Goal: Information Seeking & Learning: Learn about a topic

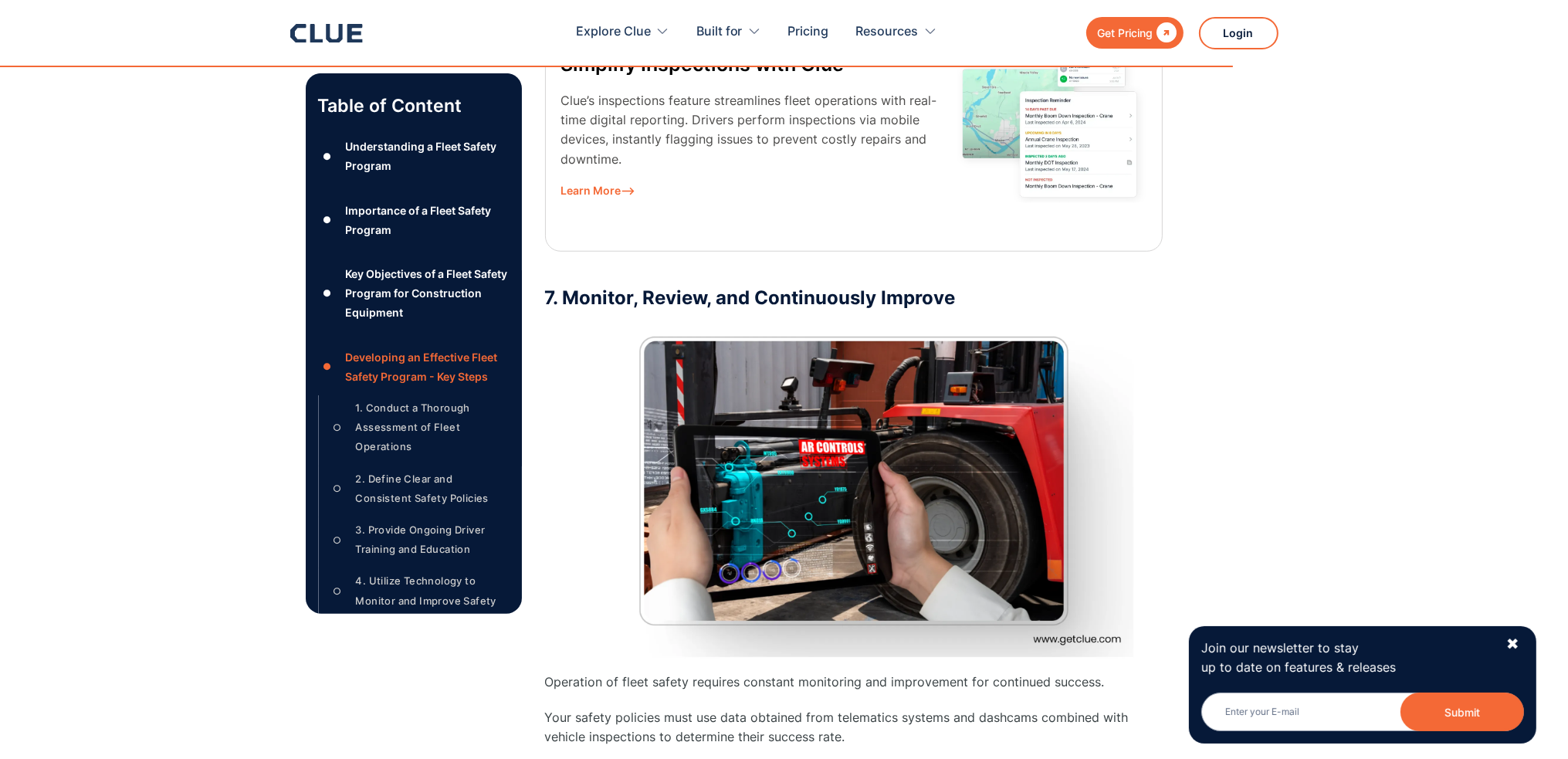
scroll to position [9733, 0]
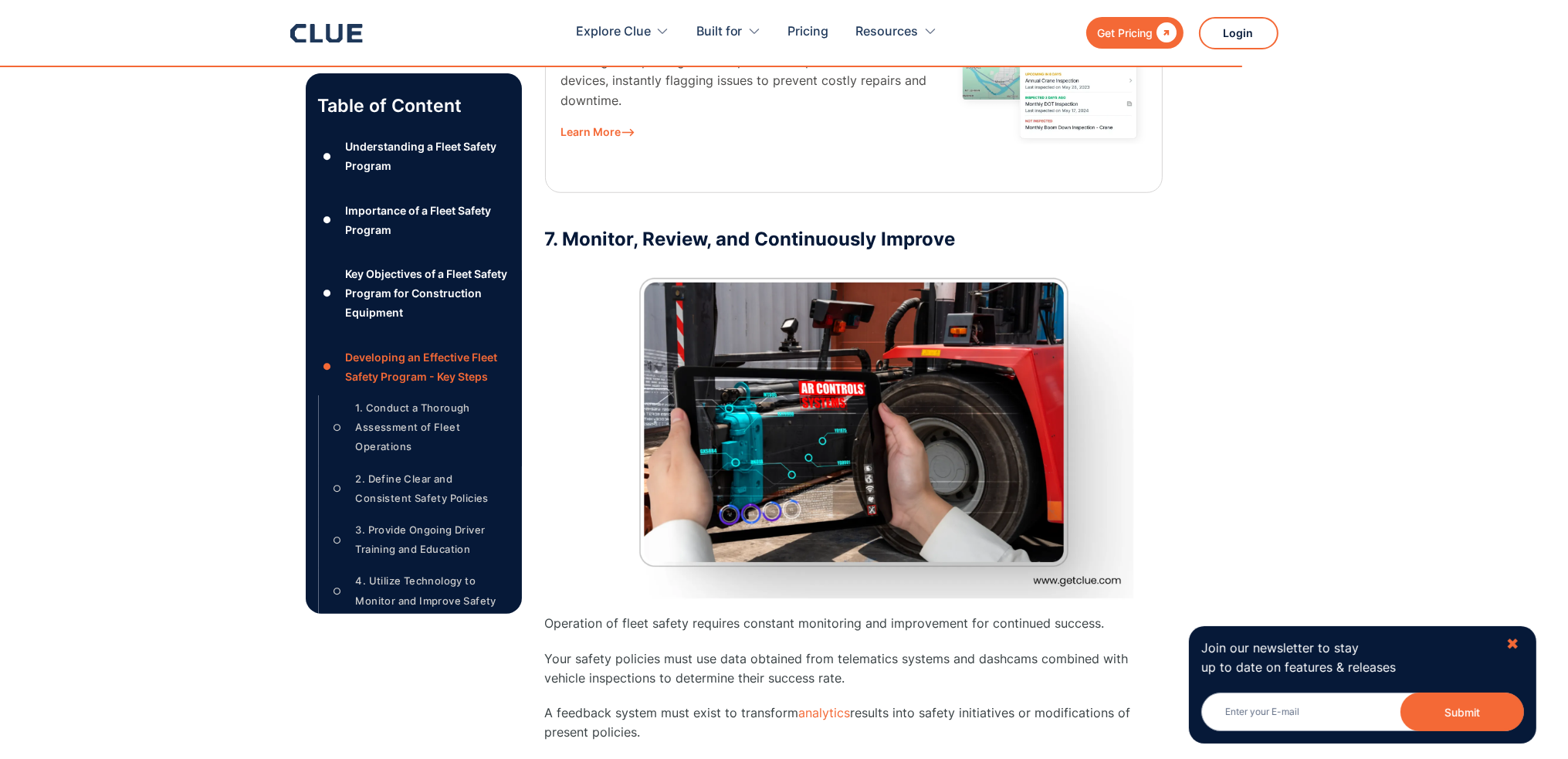
click at [1519, 646] on div "✖" at bounding box center [1513, 644] width 13 height 19
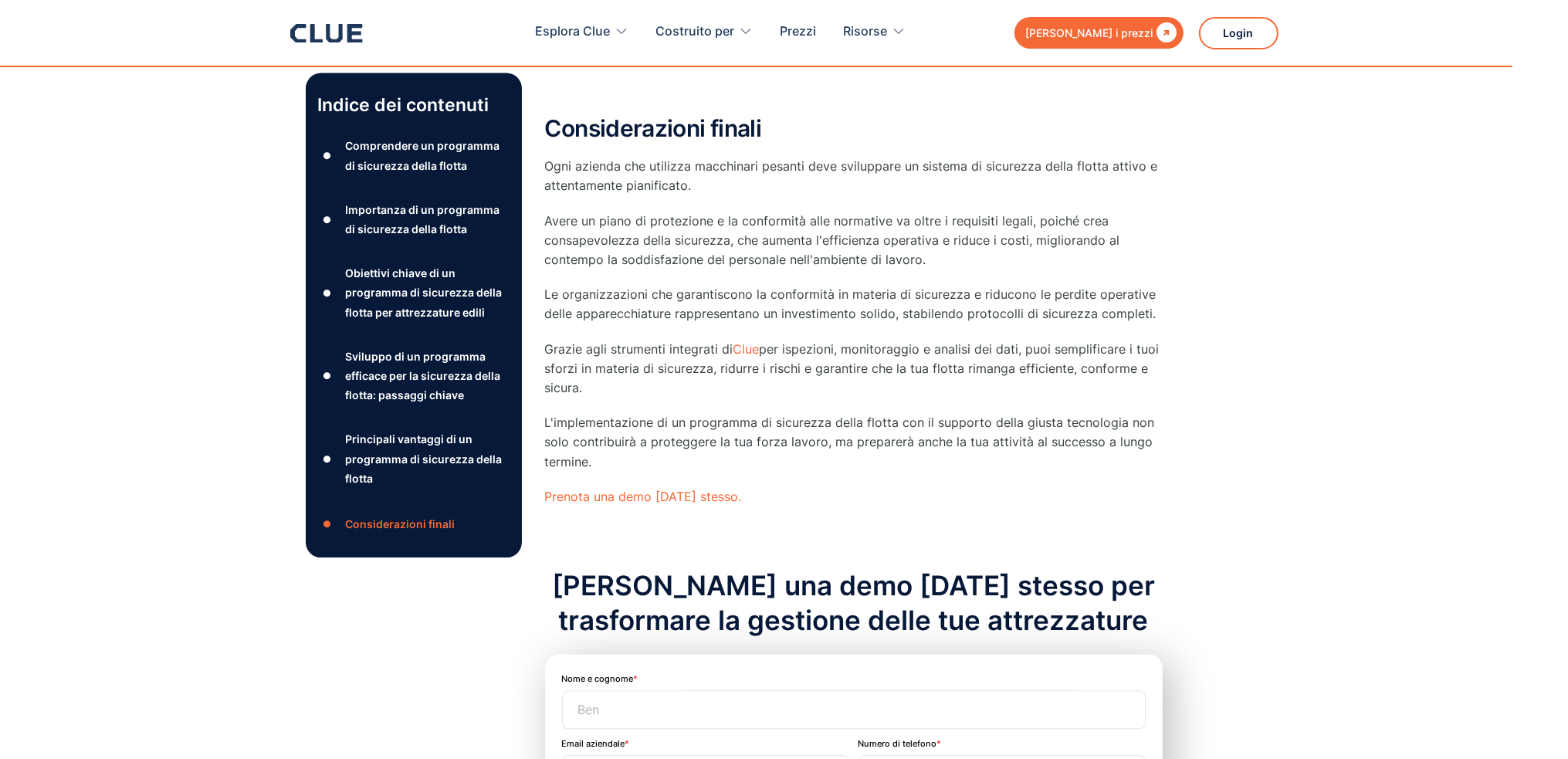
scroll to position [12514, 0]
drag, startPoint x: 732, startPoint y: 288, endPoint x: 839, endPoint y: 281, distance: 107.2
click at [839, 339] on p "Grazie agli strumenti integrati di Clue per ispezioni, monitoraggio e analisi d…" at bounding box center [854, 368] width 618 height 59
click at [840, 339] on p "Grazie agli strumenti integrati di Clue per ispezioni, monitoraggio e analisi d…" at bounding box center [854, 368] width 618 height 59
drag, startPoint x: 593, startPoint y: 331, endPoint x: 549, endPoint y: 281, distance: 66.6
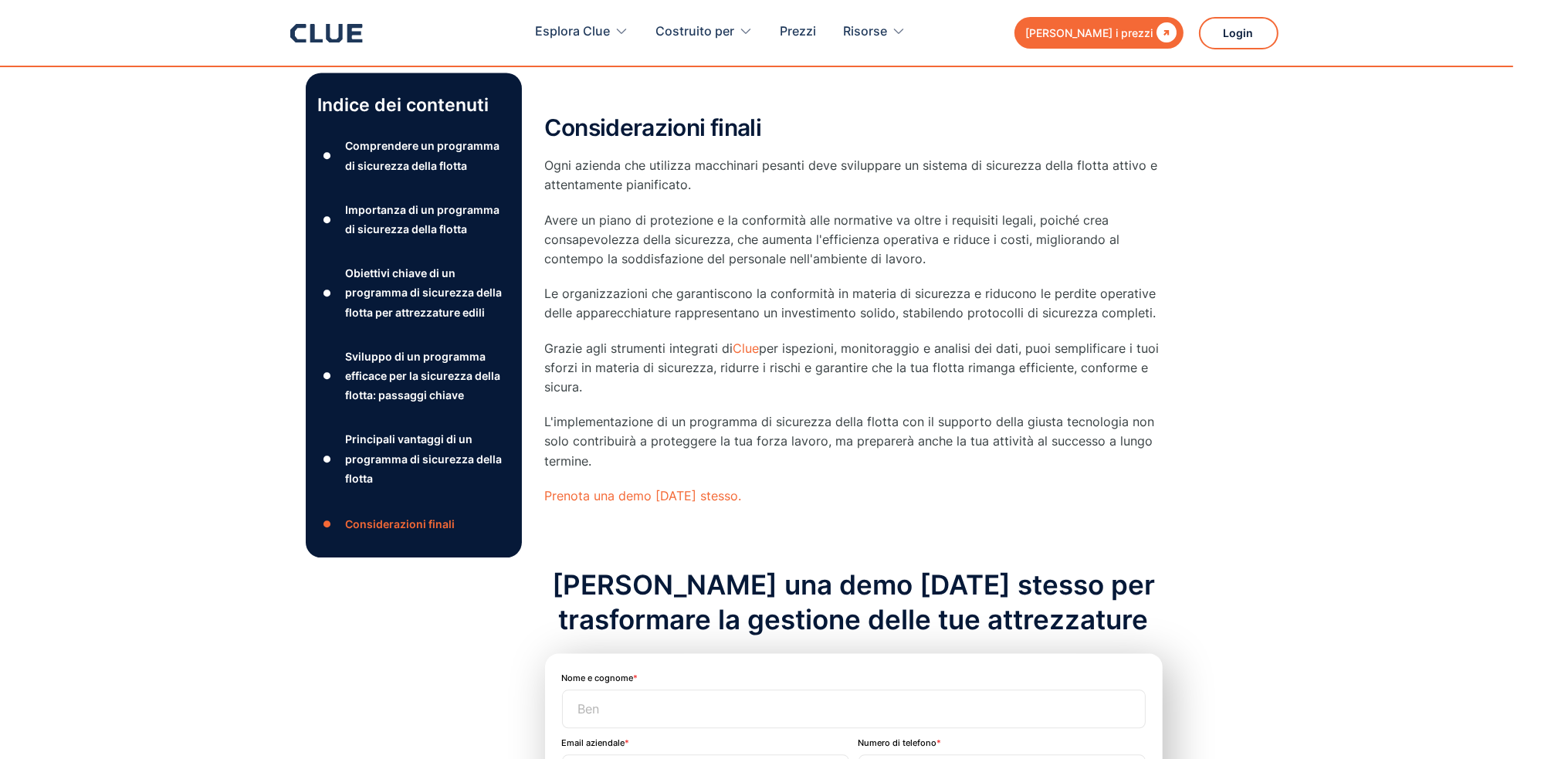
click at [549, 339] on p "Grazie agli strumenti integrati di Clue per ispezioni, monitoraggio e analisi d…" at bounding box center [854, 368] width 618 height 59
click at [668, 341] on font "per ispezioni, monitoraggio e analisi dei dati, puoi semplificare i tuoi sforzi…" at bounding box center [852, 368] width 615 height 54
